Goal: Task Accomplishment & Management: Use online tool/utility

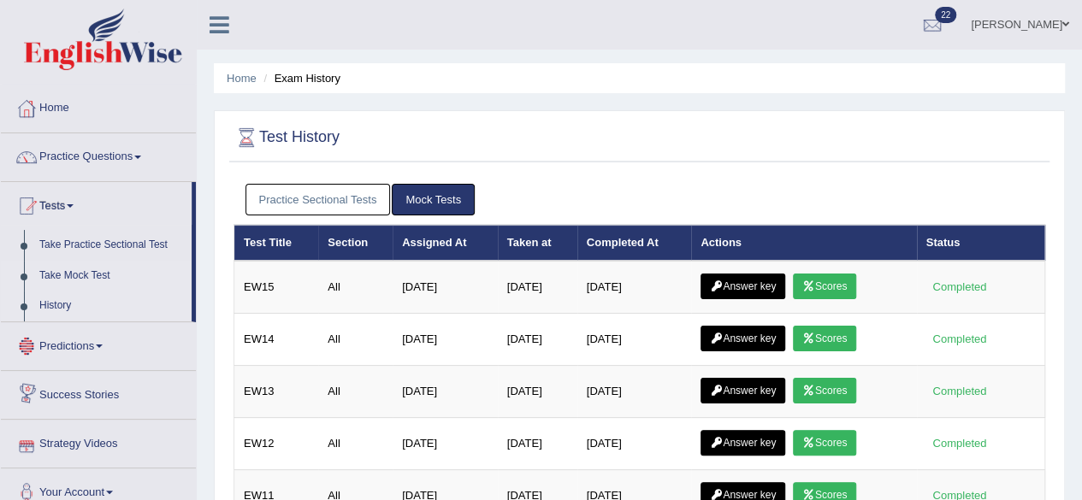
click at [92, 261] on link "Take Mock Test" at bounding box center [112, 276] width 160 height 31
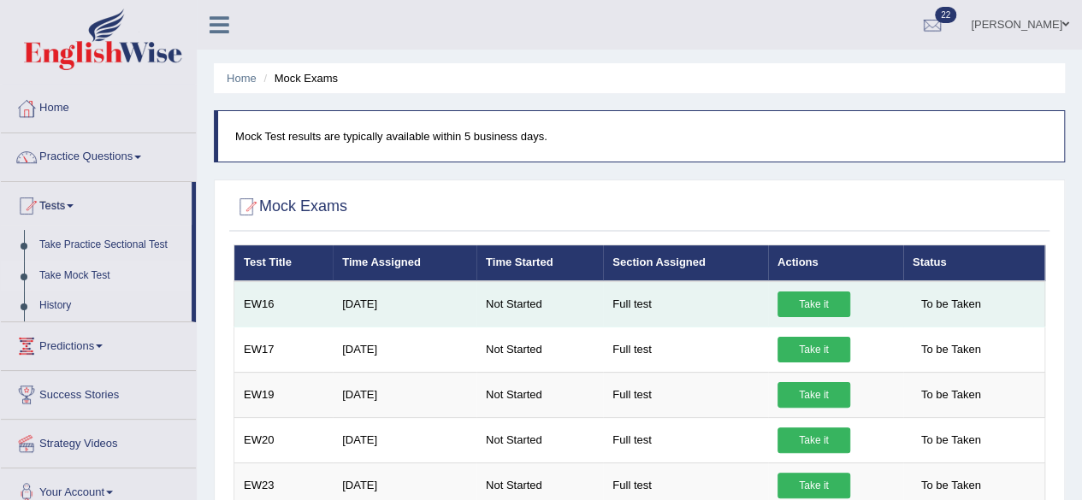
click at [841, 302] on link "Take it" at bounding box center [813, 305] width 73 height 26
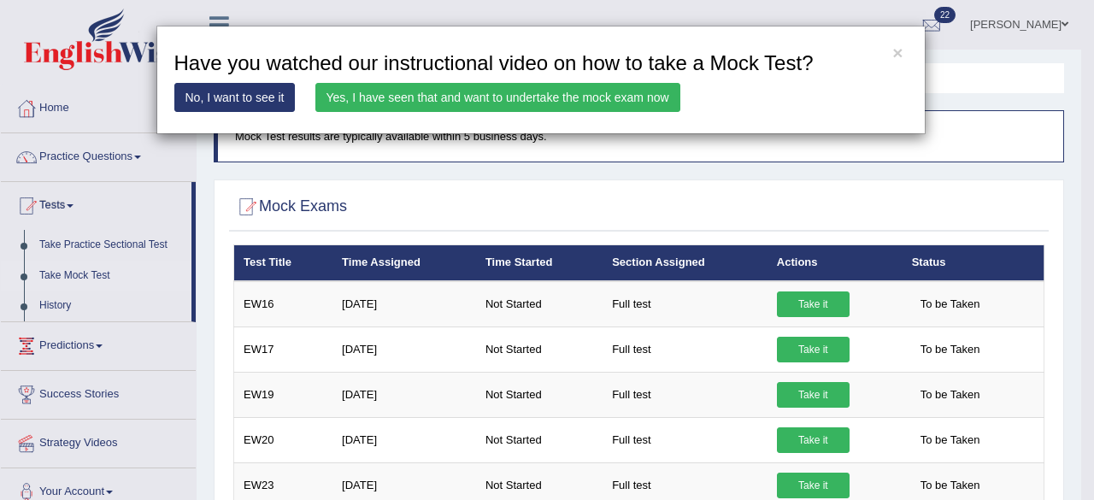
click at [653, 94] on link "Yes, I have seen that and want to undertake the mock exam now" at bounding box center [497, 97] width 365 height 29
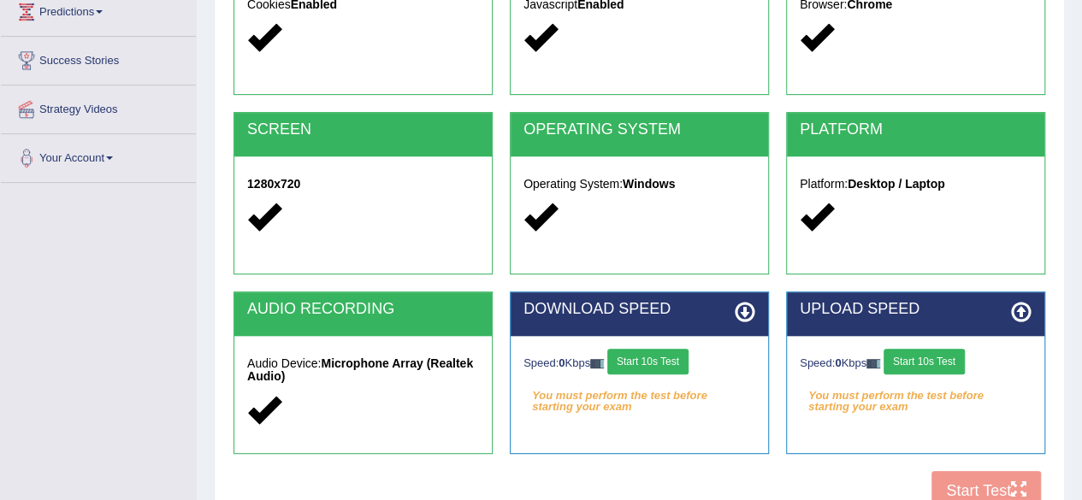
scroll to position [256, 0]
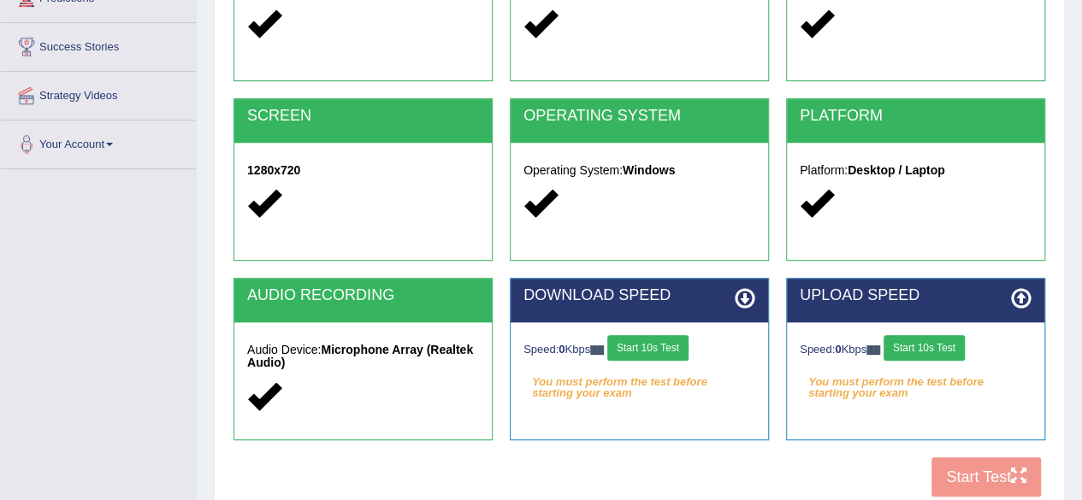
click at [640, 340] on button "Start 10s Test" at bounding box center [647, 348] width 81 height 26
click at [927, 345] on button "Start 10s Test" at bounding box center [923, 348] width 81 height 26
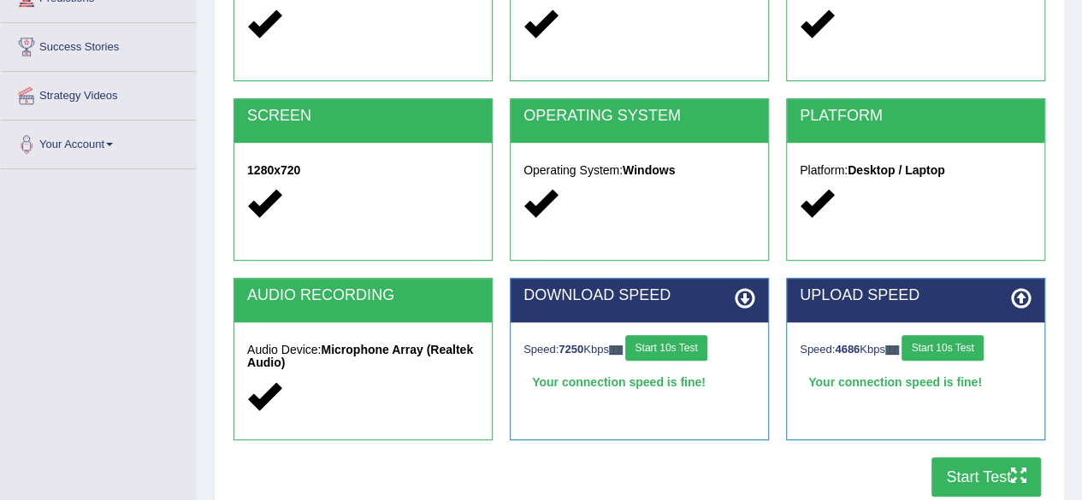
click at [1010, 480] on button "Start Test" at bounding box center [985, 476] width 109 height 39
click at [328, 303] on div "AUDIO RECORDING" at bounding box center [362, 301] width 257 height 44
click at [690, 341] on button "Start 10s Test" at bounding box center [665, 348] width 81 height 26
click at [954, 350] on div "Speed: 4686 Kbps Start 10s Test" at bounding box center [915, 350] width 232 height 30
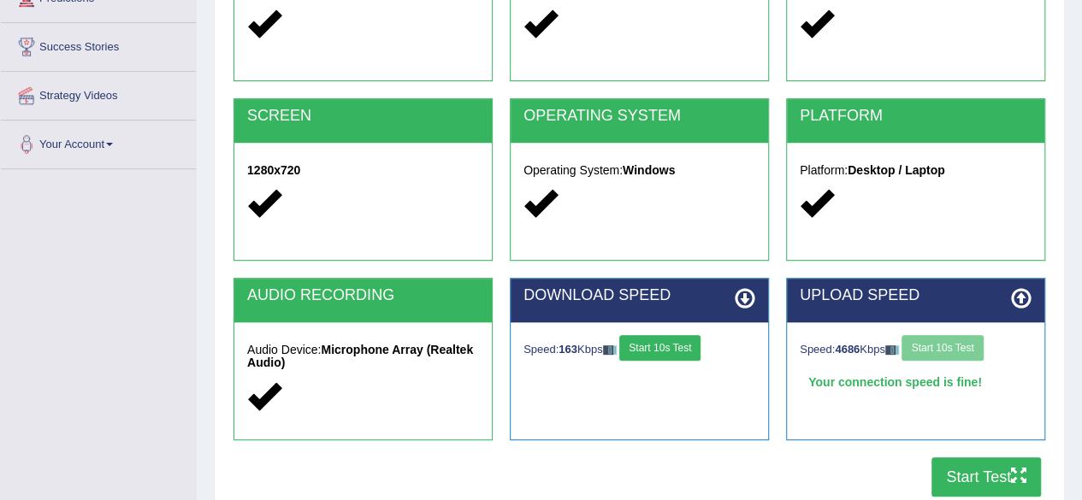
click at [994, 478] on button "Start Test" at bounding box center [985, 476] width 109 height 39
